Goal: Navigation & Orientation: Find specific page/section

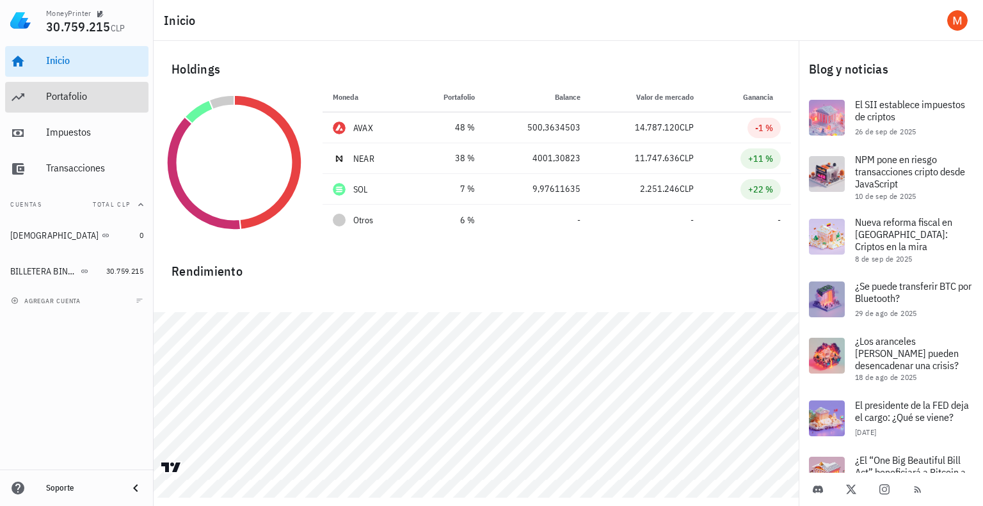
click at [56, 99] on div "Portafolio" at bounding box center [94, 96] width 97 height 12
